Goal: Information Seeking & Learning: Compare options

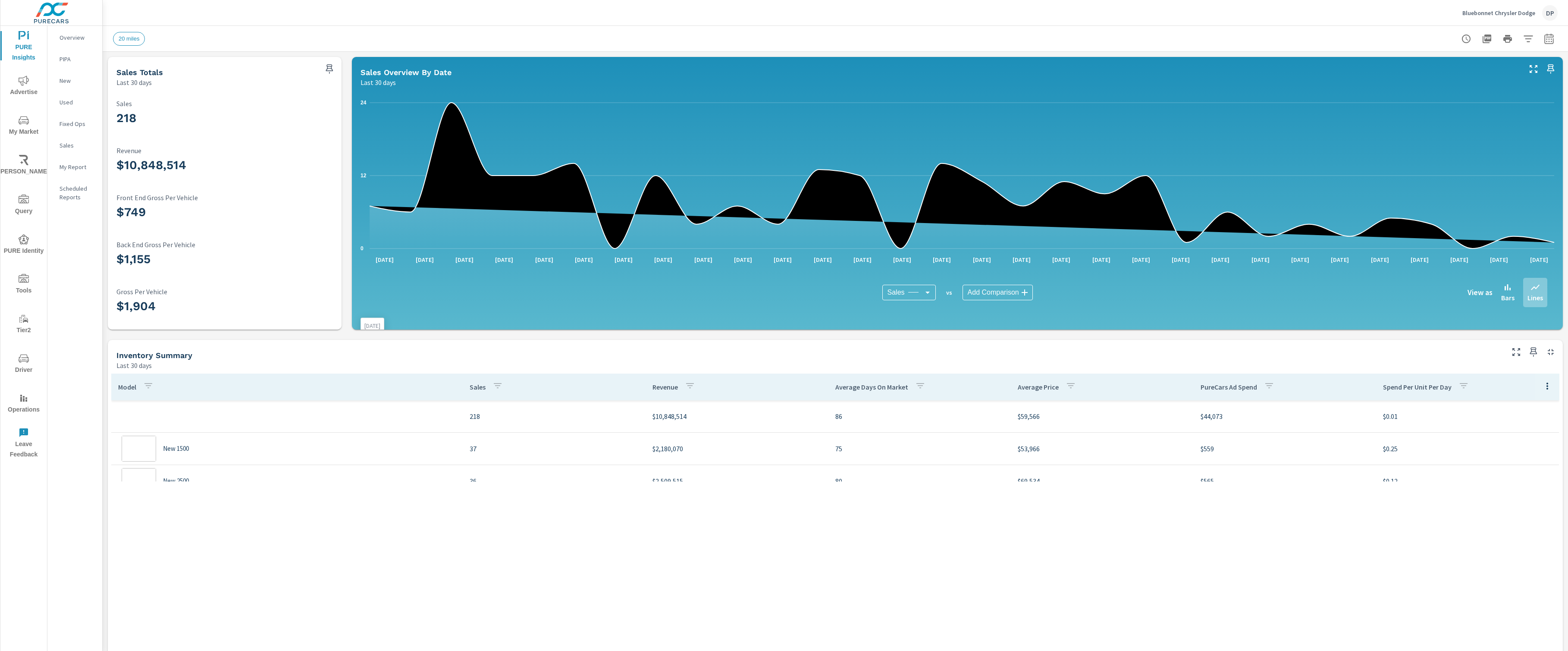
scroll to position [162, 0]
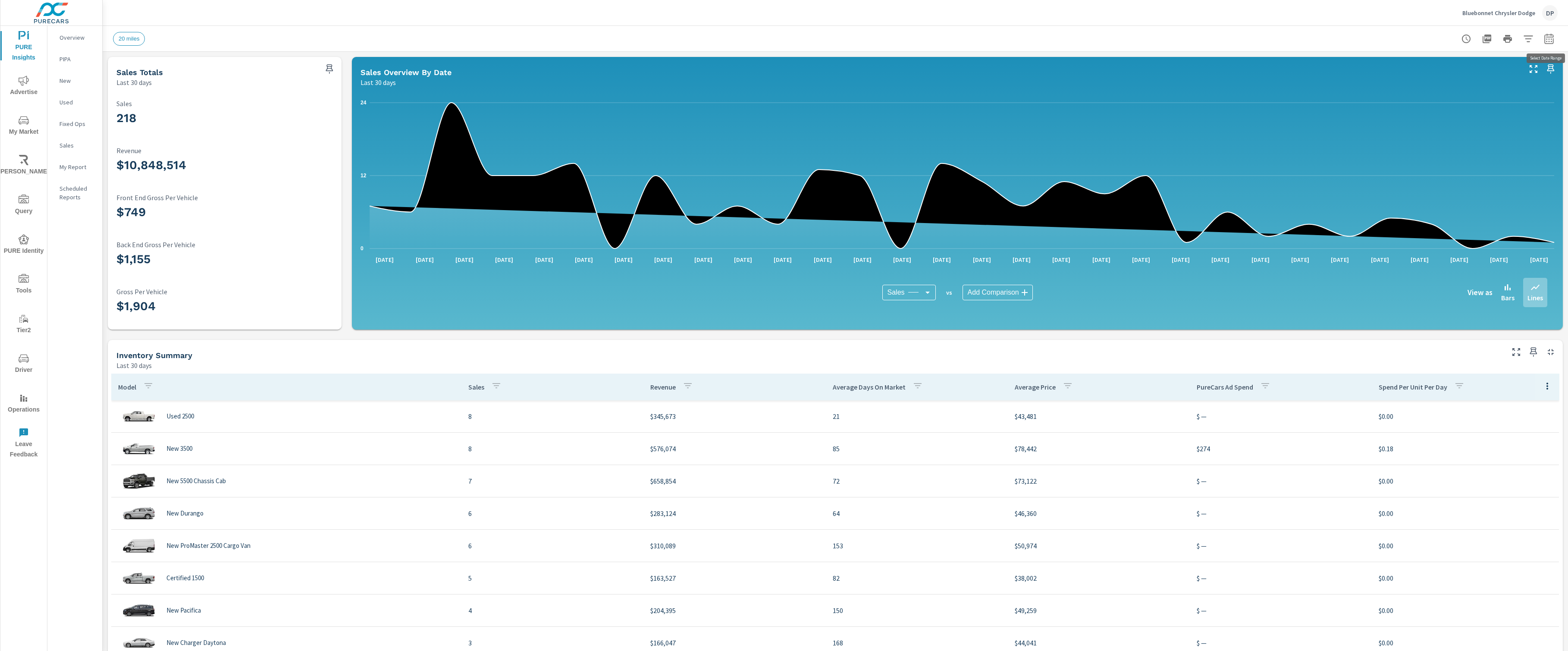
click at [1542, 41] on button "button" at bounding box center [1548, 38] width 17 height 17
select select "Last 30 days"
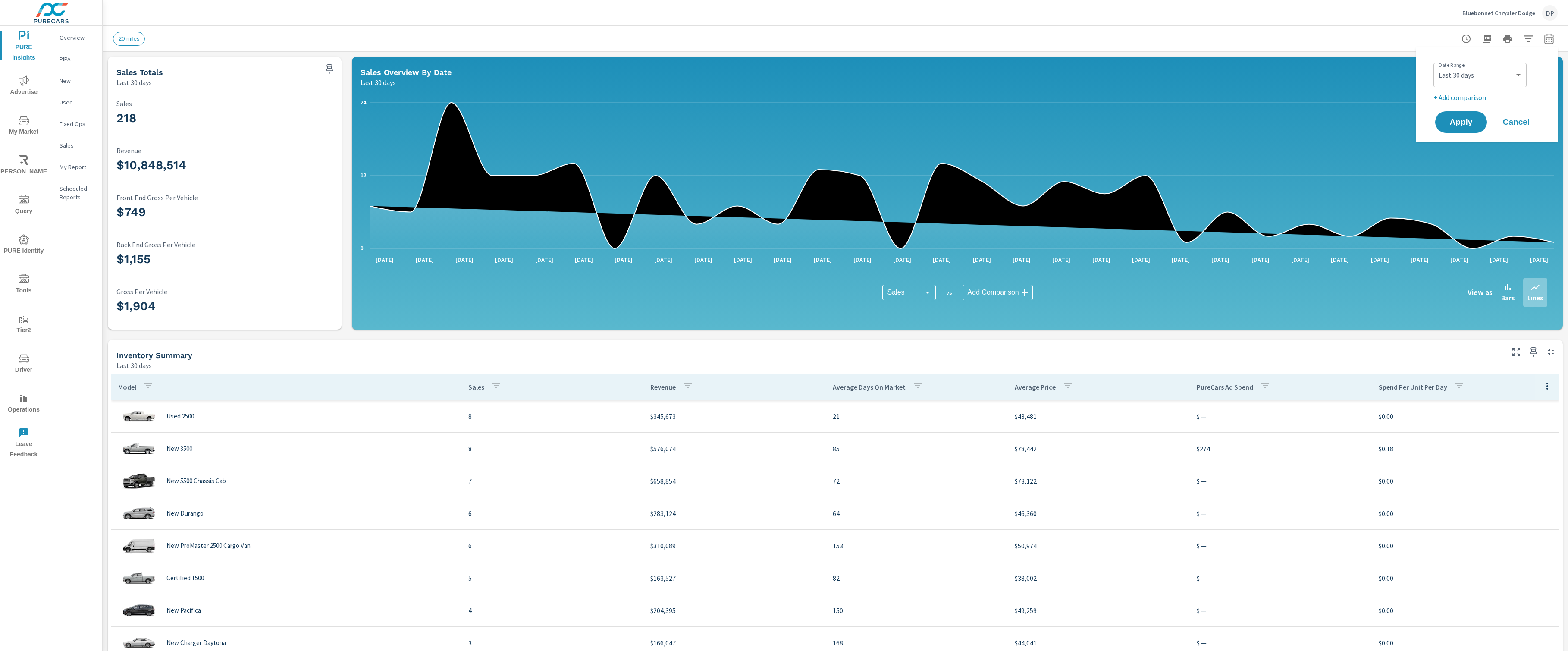
click at [1489, 96] on p "+ Add comparison" at bounding box center [1489, 97] width 110 height 10
select select "Previous period"
click at [1473, 140] on button "Apply" at bounding box center [1461, 146] width 53 height 23
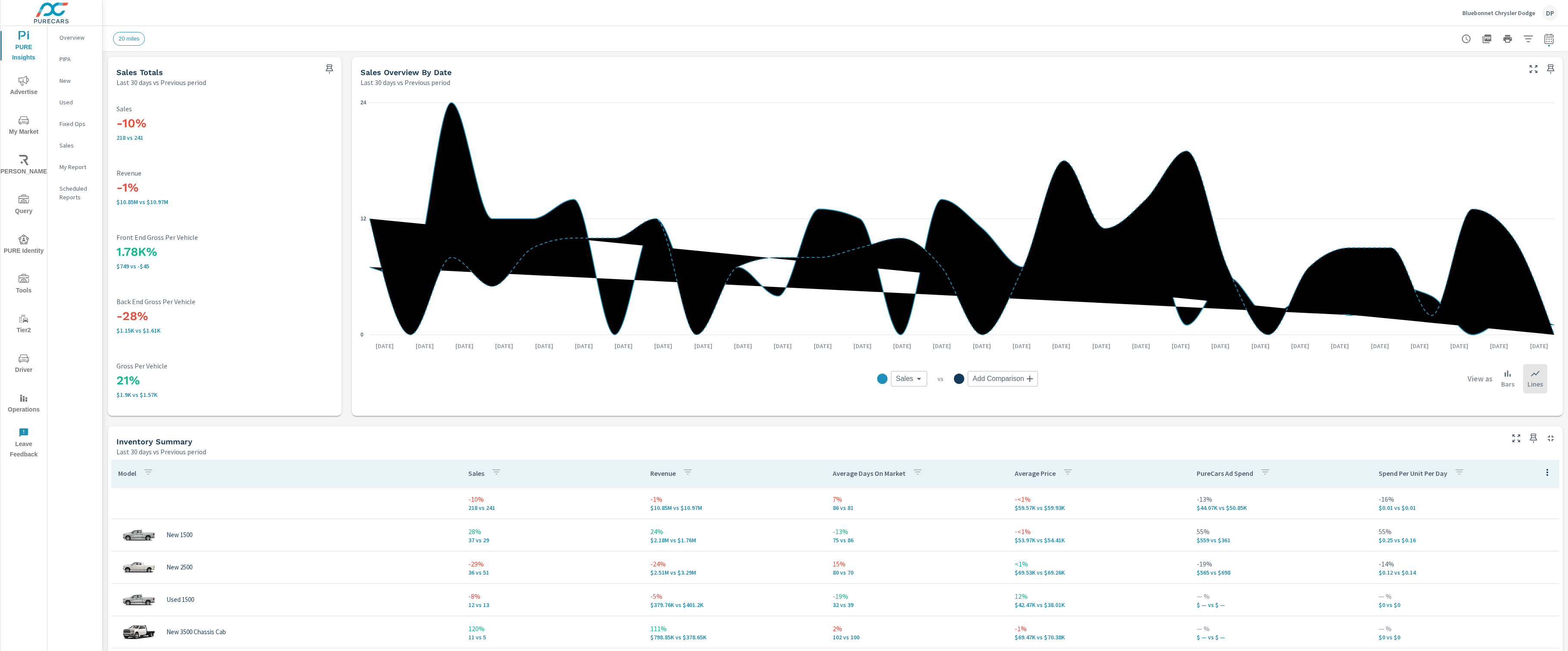
scroll to position [162, 0]
click at [1548, 471] on icon "button" at bounding box center [1546, 471] width 10 height 10
click at [1545, 504] on span "Market Comparison" at bounding box center [1527, 507] width 54 height 9
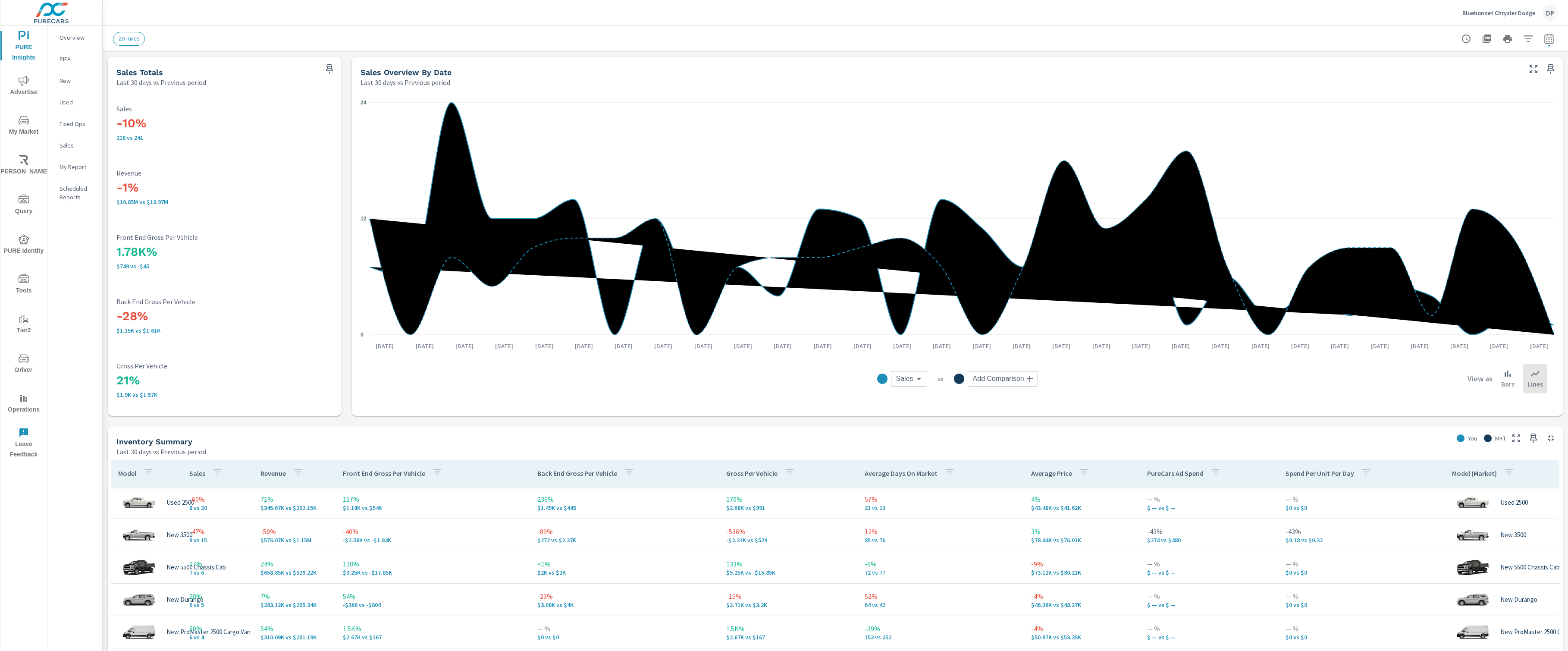
scroll to position [162, 820]
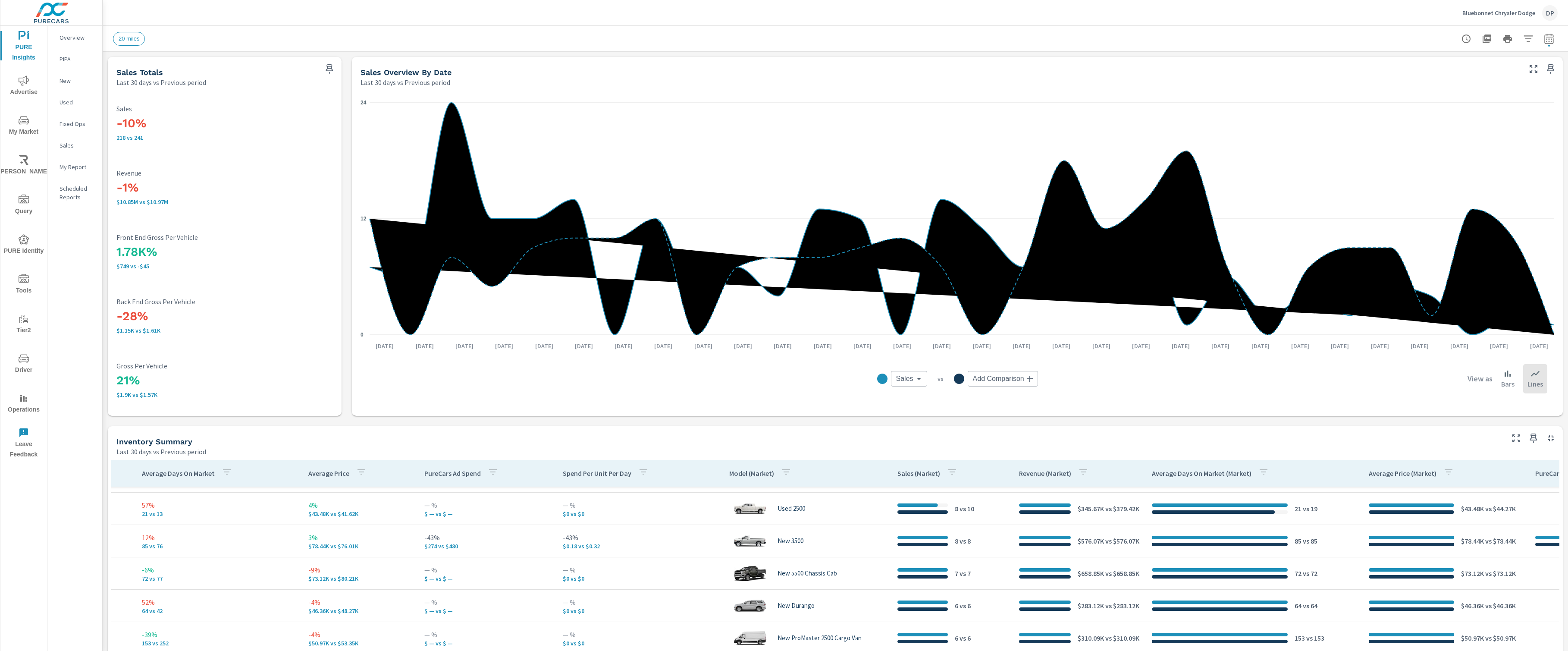
scroll to position [0, 820]
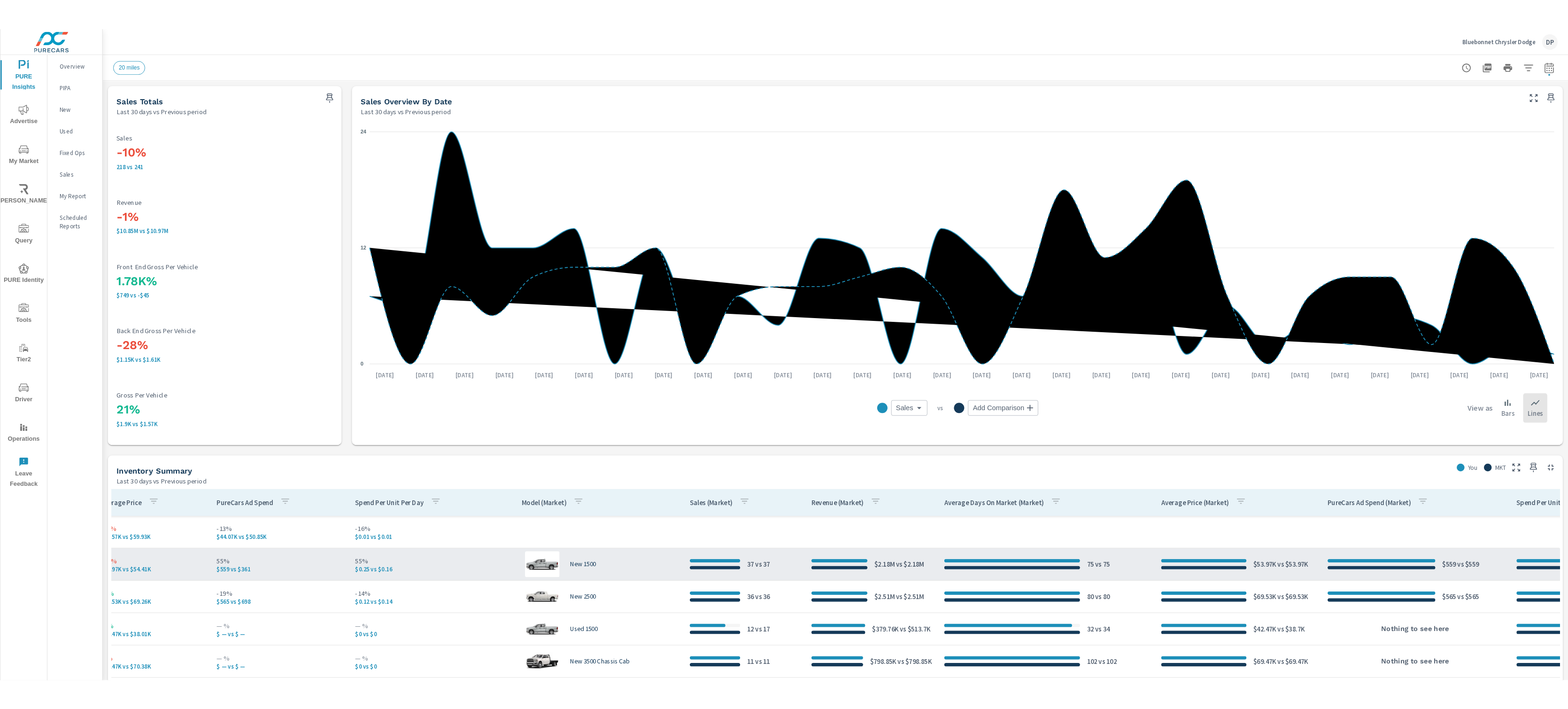
scroll to position [0, 1306]
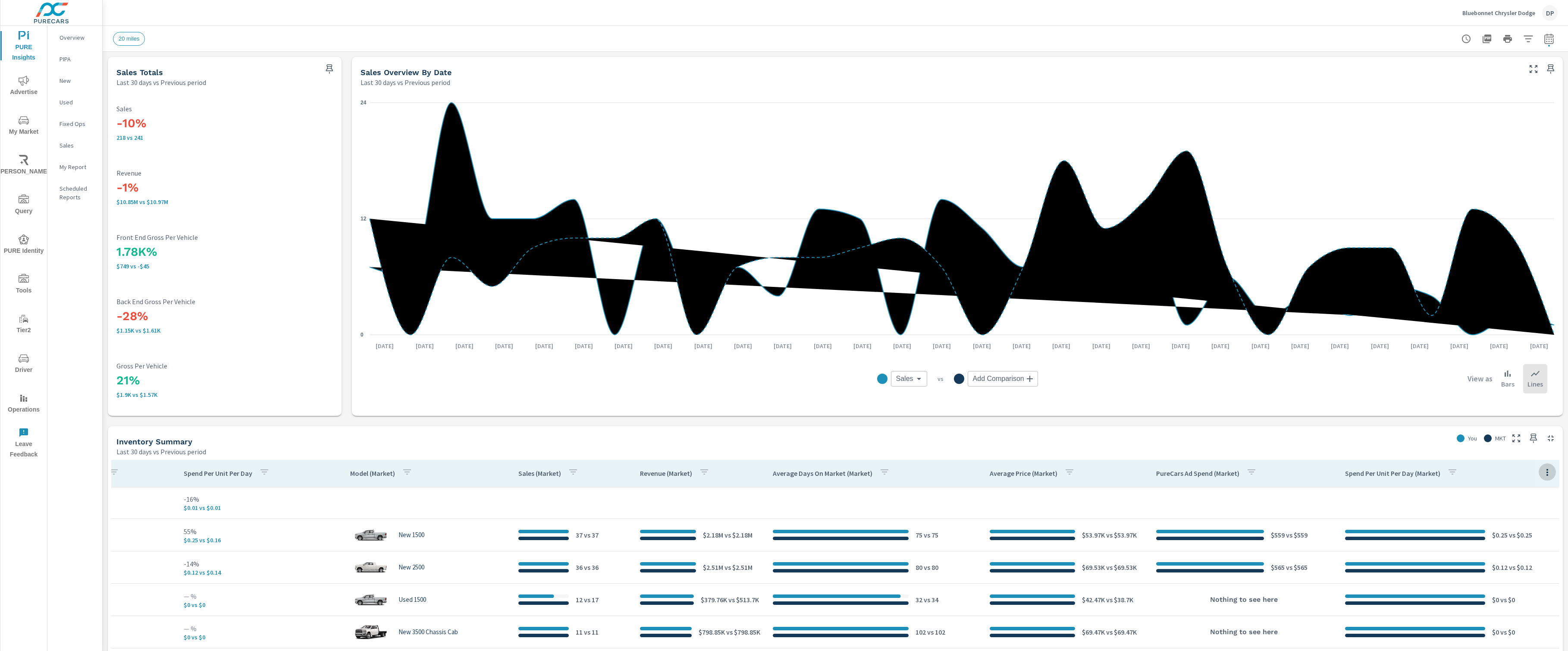
click at [1545, 473] on icon "button" at bounding box center [1546, 471] width 10 height 10
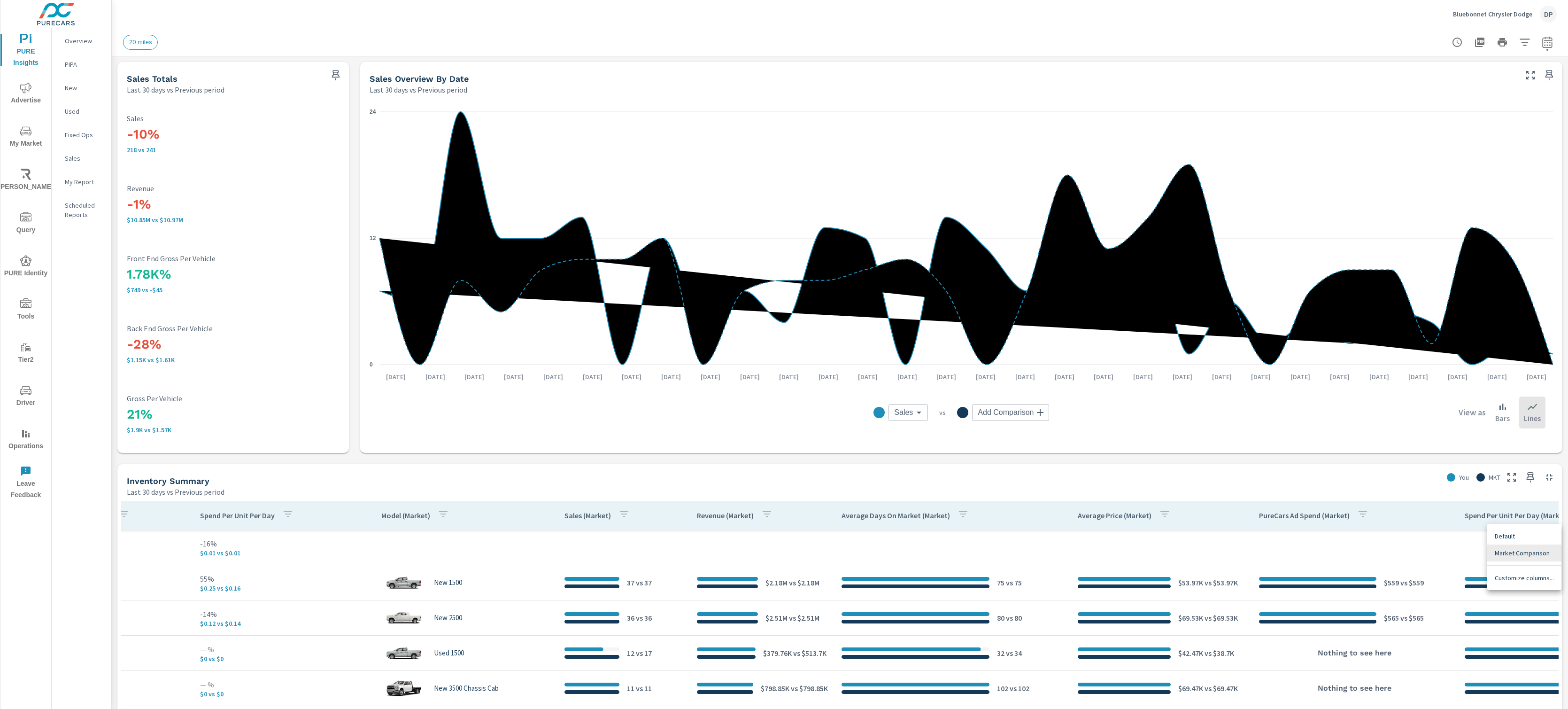
click at [27, 130] on div at bounding box center [784, 354] width 1568 height 709
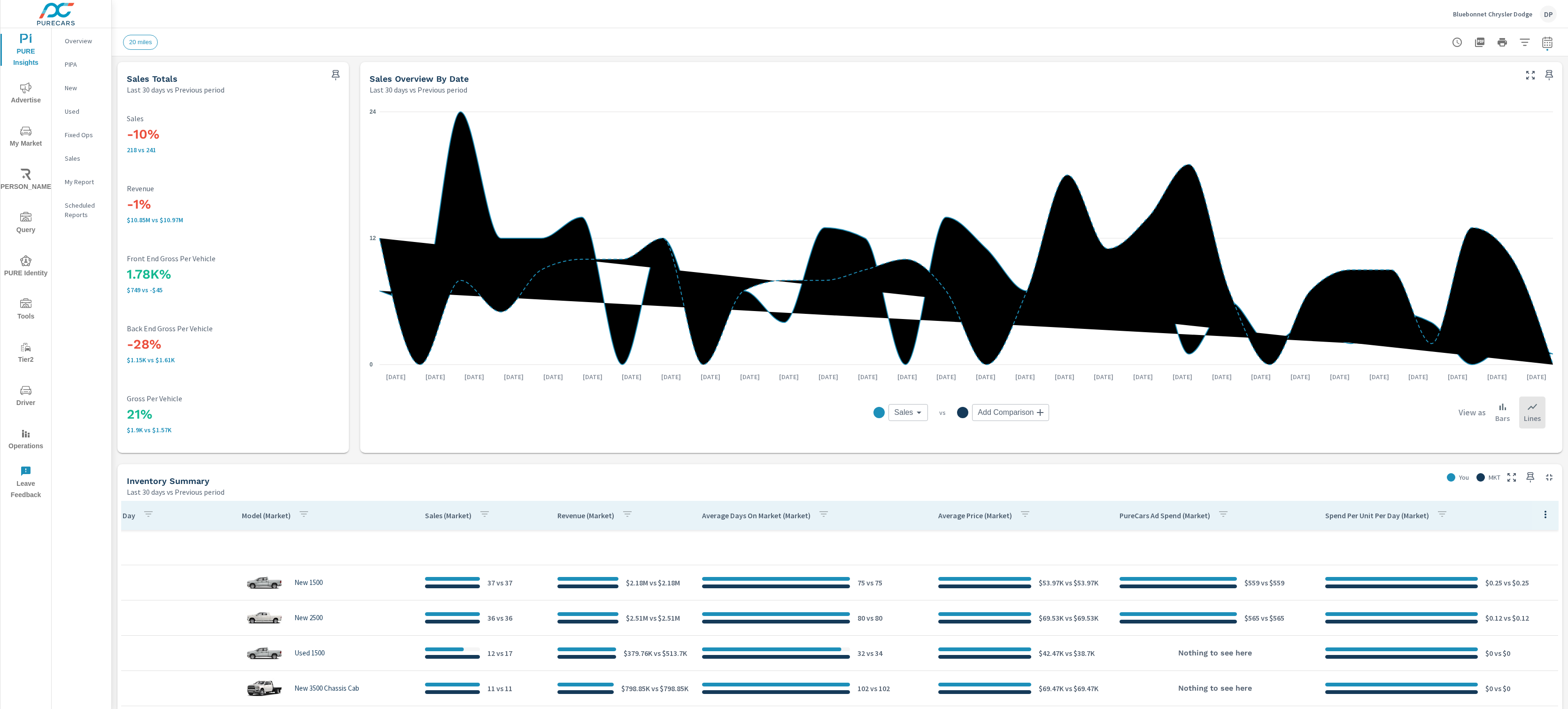
click at [27, 130] on icon "nav menu" at bounding box center [26, 131] width 11 height 11
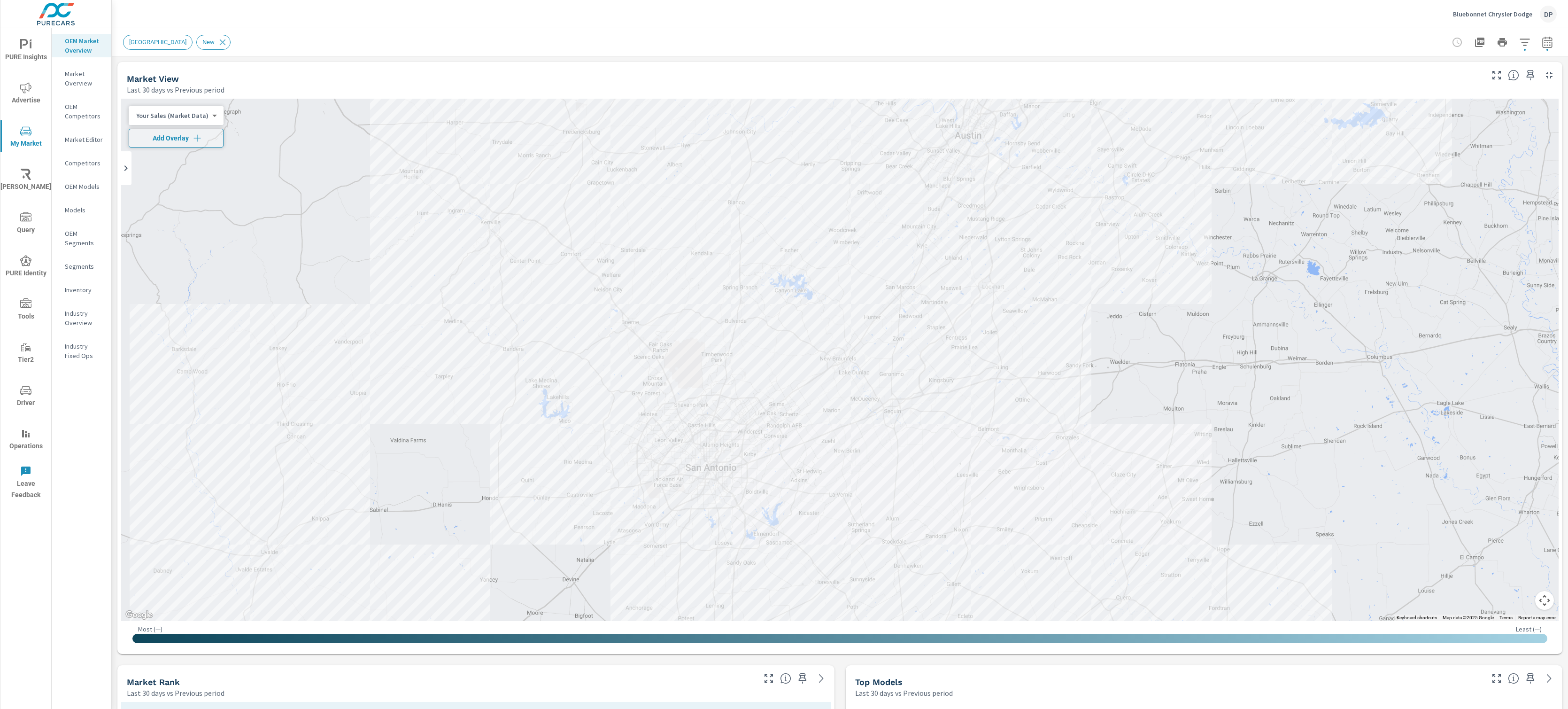
click at [24, 53] on span "PURE Insights" at bounding box center [26, 51] width 45 height 24
